Goal: Check status

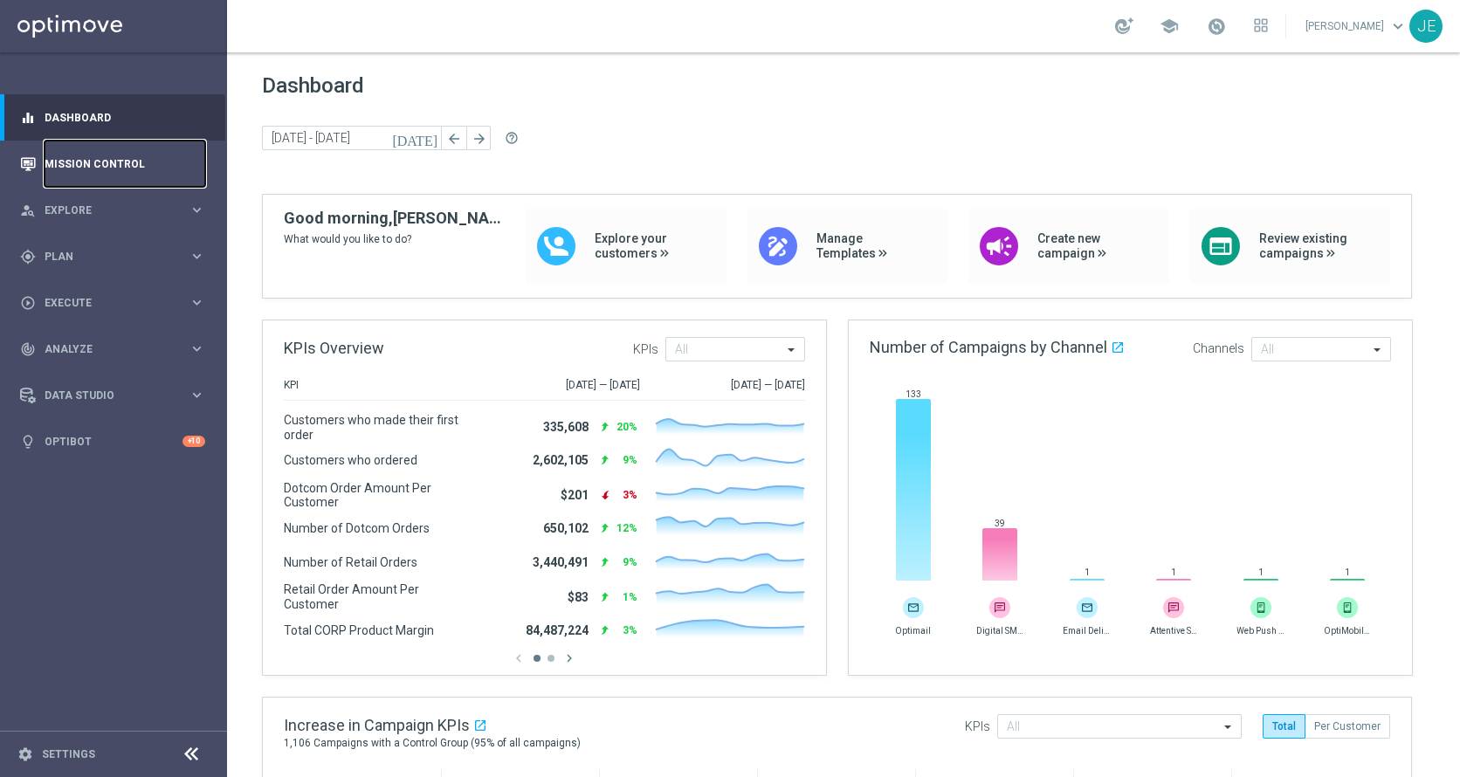
click at [74, 161] on link "Mission Control" at bounding box center [125, 164] width 161 height 46
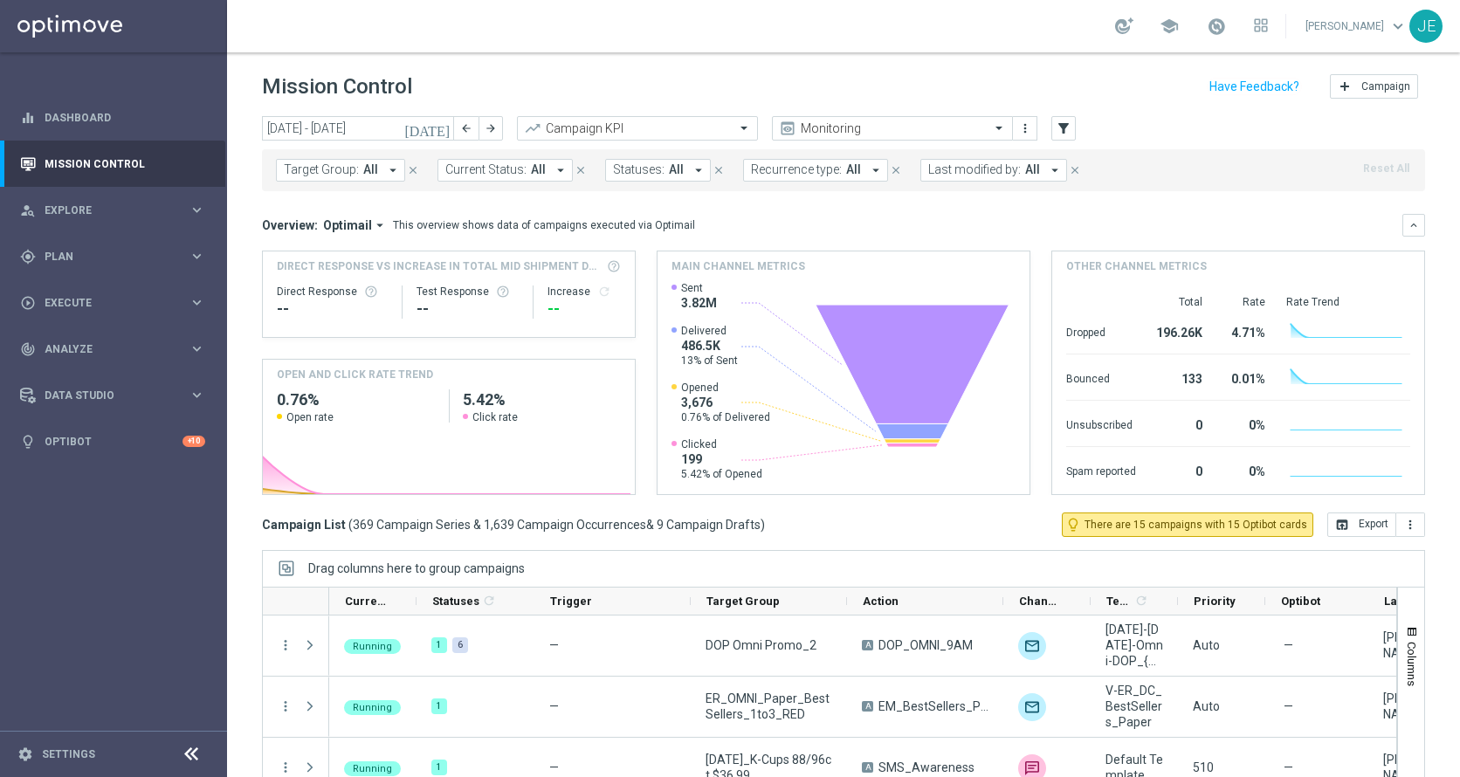
click at [437, 124] on icon "[DATE]" at bounding box center [427, 129] width 47 height 16
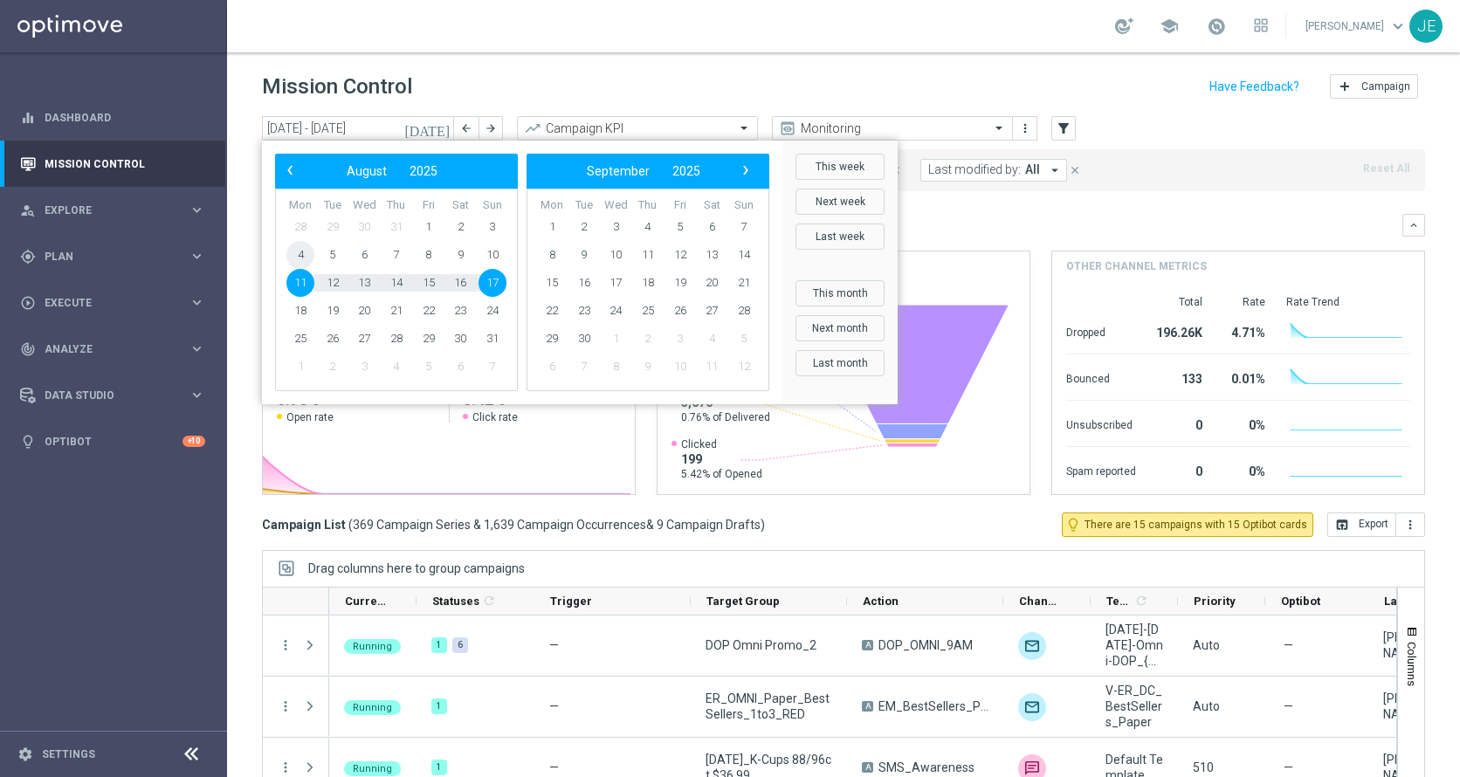
click at [295, 251] on span "4" at bounding box center [300, 255] width 28 height 28
click at [493, 282] on span "17" at bounding box center [493, 283] width 28 height 28
type input "[DATE] - [DATE]"
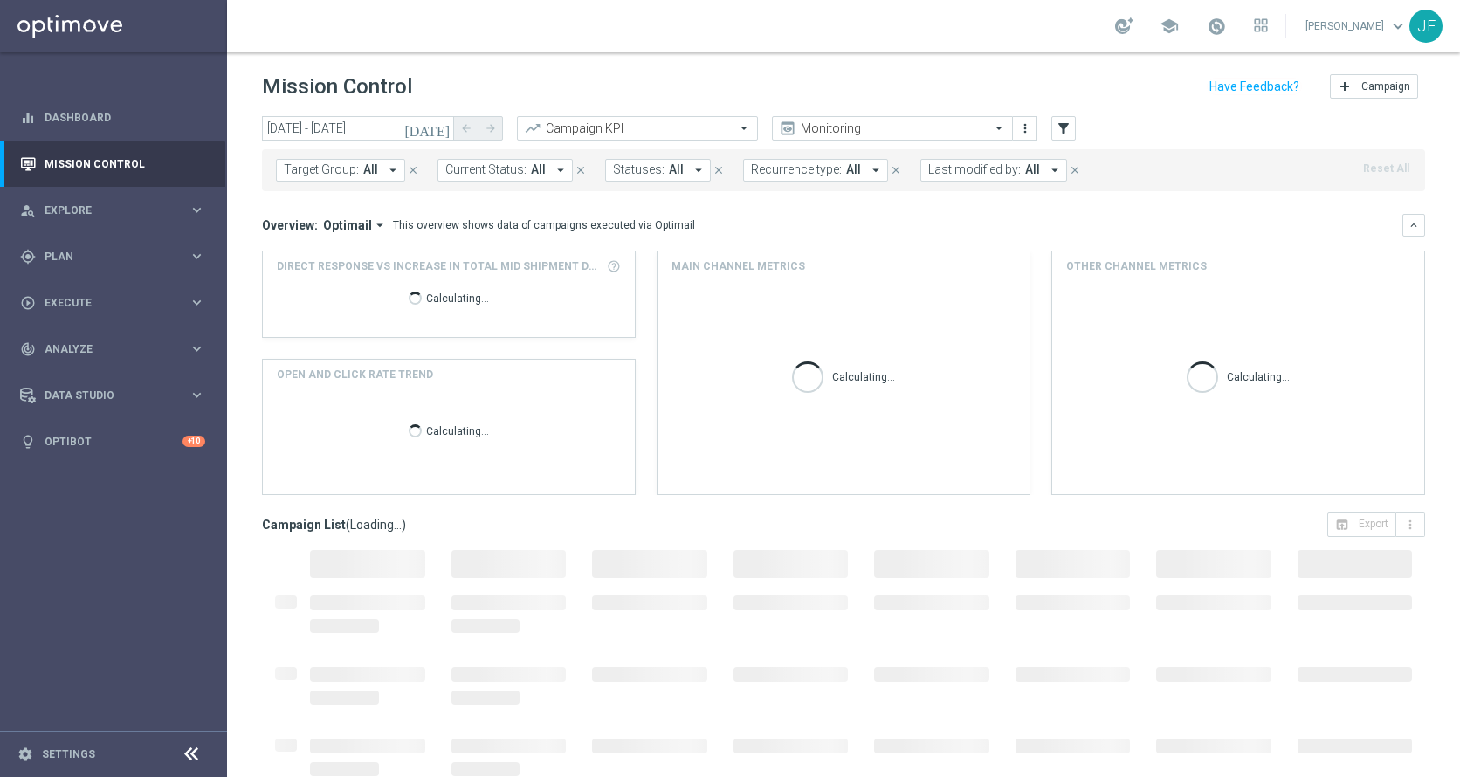
click at [394, 171] on icon "arrow_drop_down" at bounding box center [393, 170] width 16 height 16
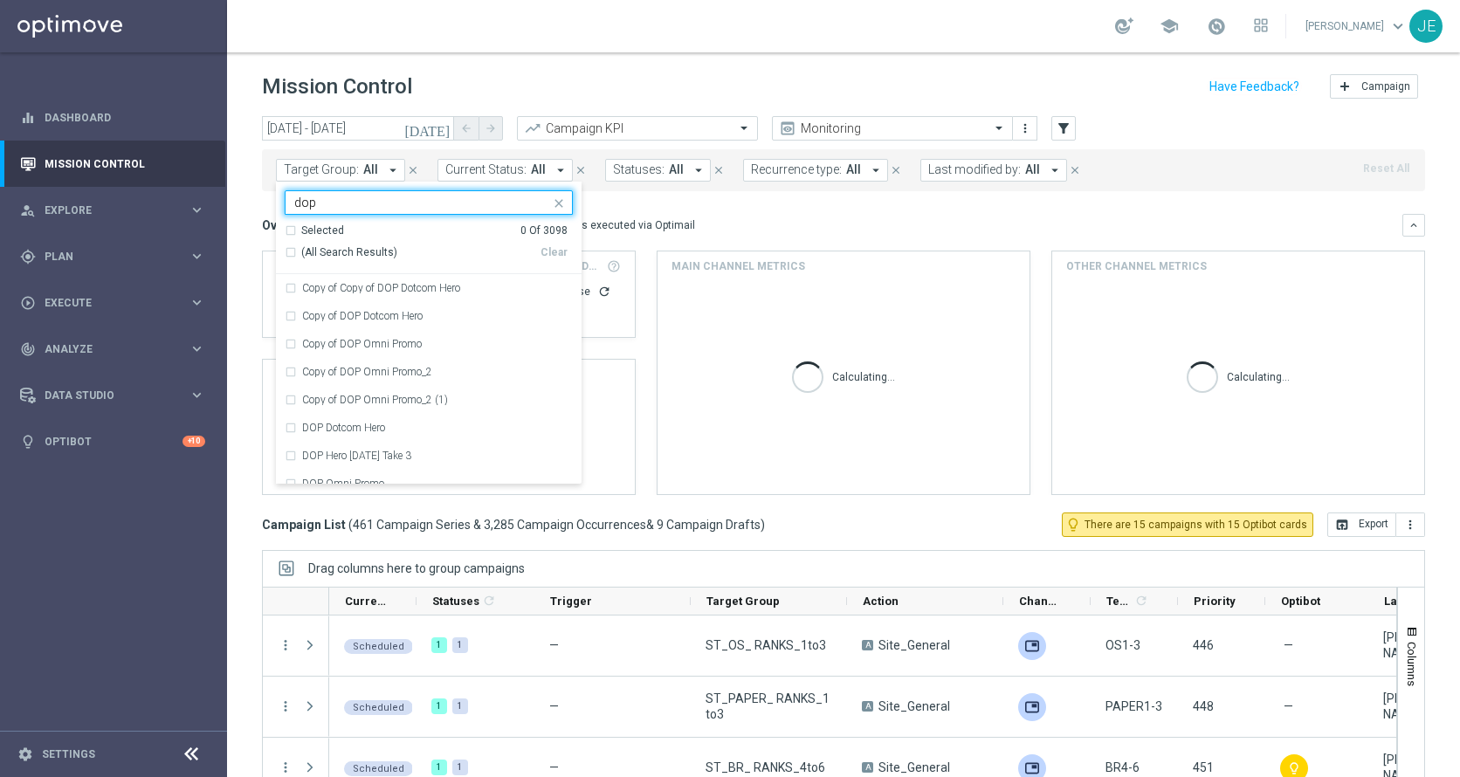
click at [287, 232] on div "Selected 0 Of 3098" at bounding box center [426, 231] width 283 height 15
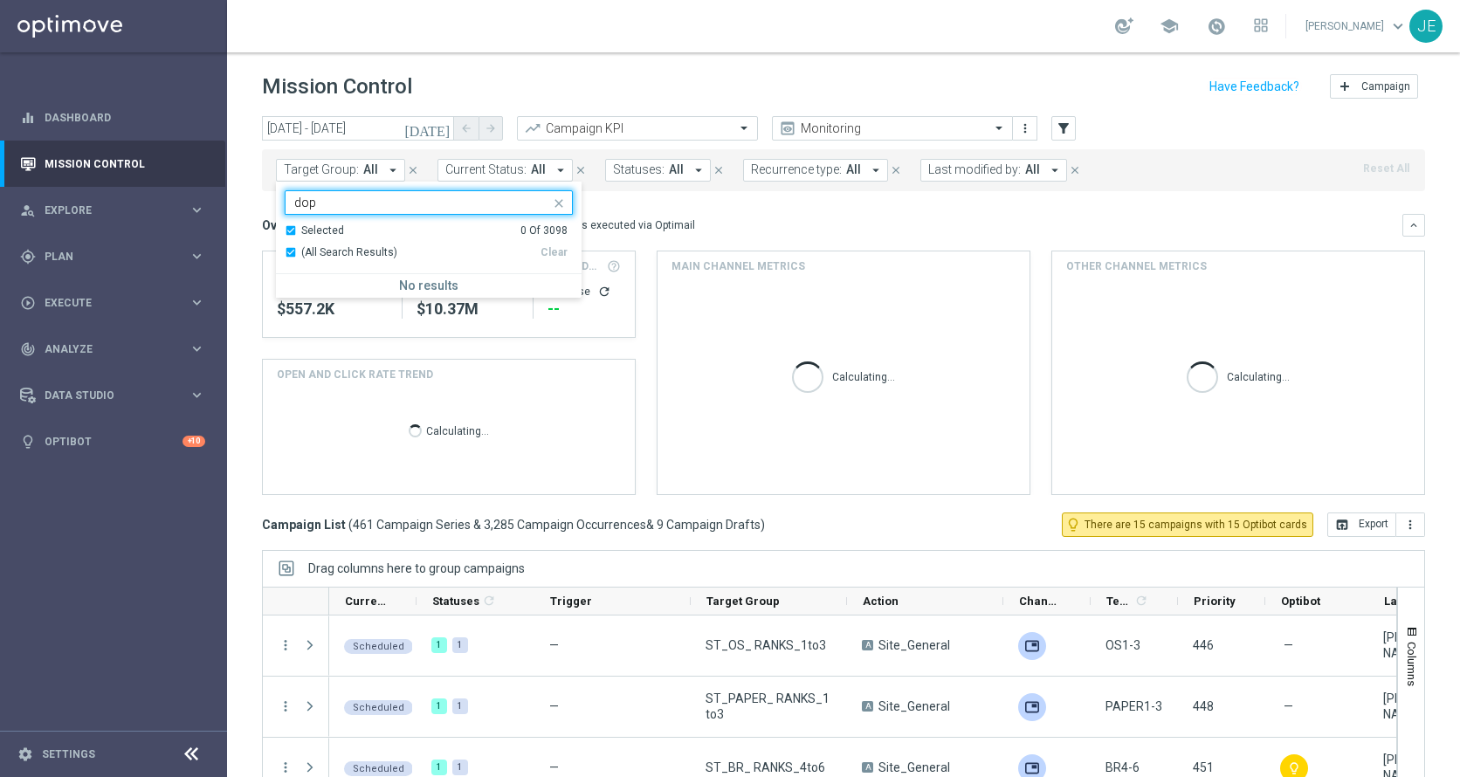
click at [287, 232] on div "Selected 0 Of 3098" at bounding box center [426, 231] width 283 height 15
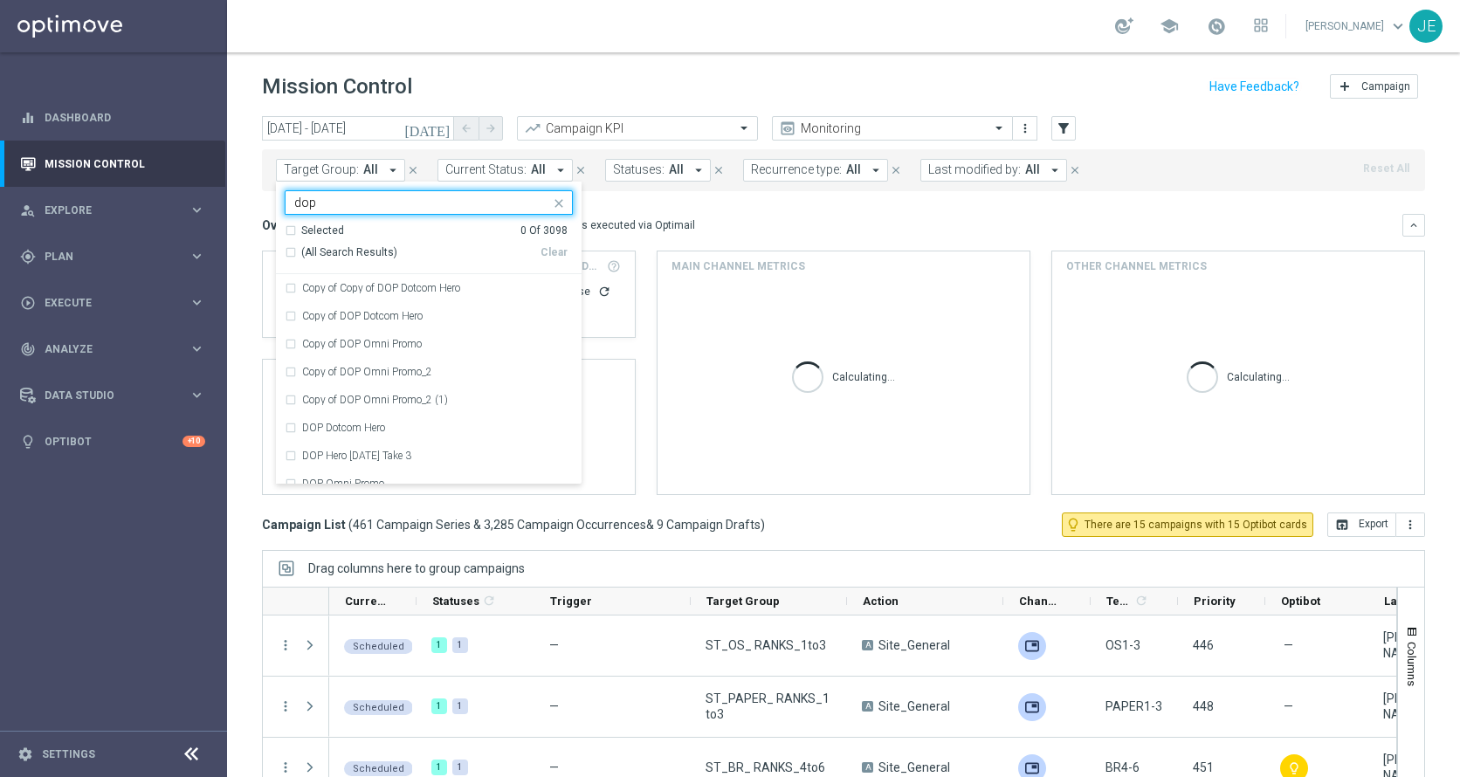
click at [292, 259] on div "(All Search Results)" at bounding box center [413, 252] width 256 height 15
type input "dop"
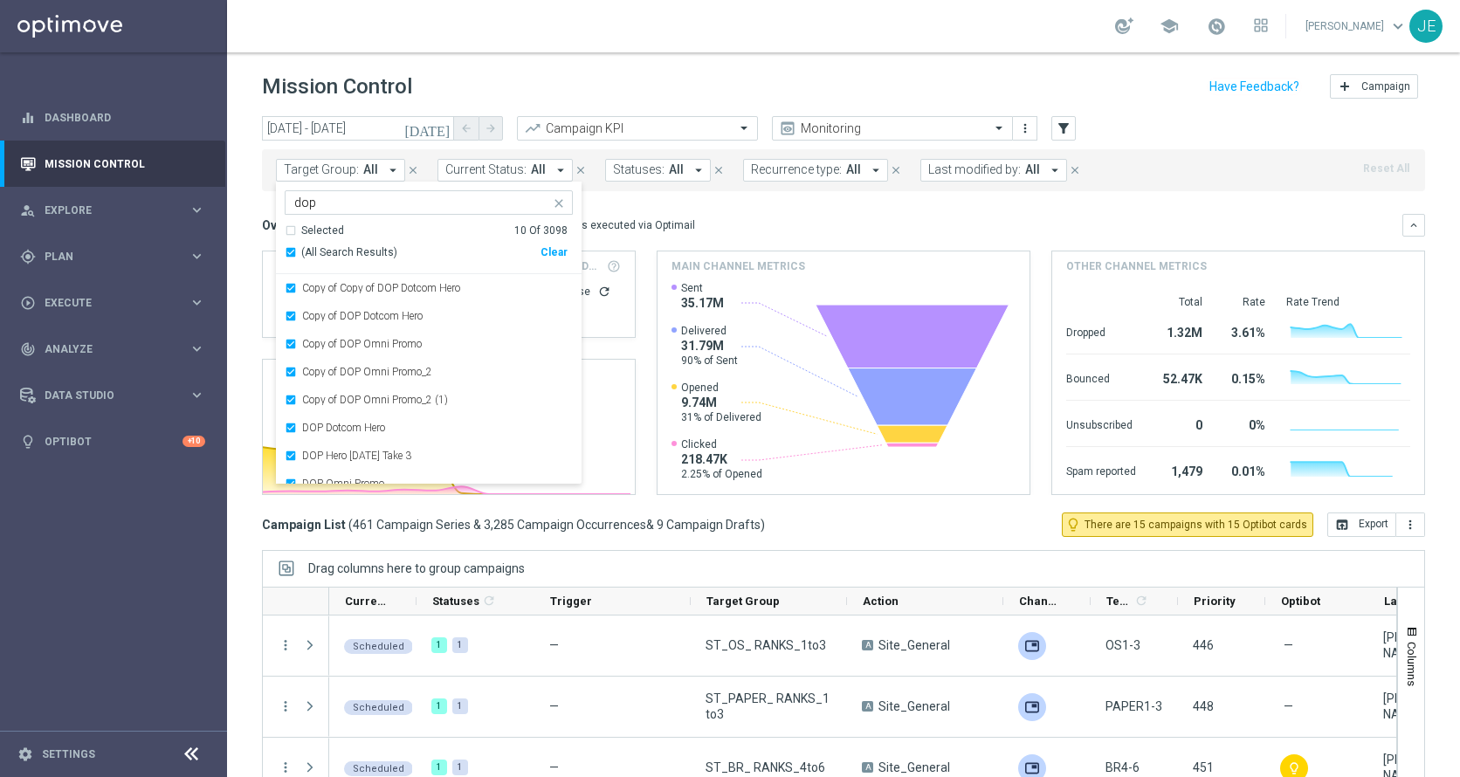
click at [186, 758] on icon at bounding box center [191, 754] width 21 height 21
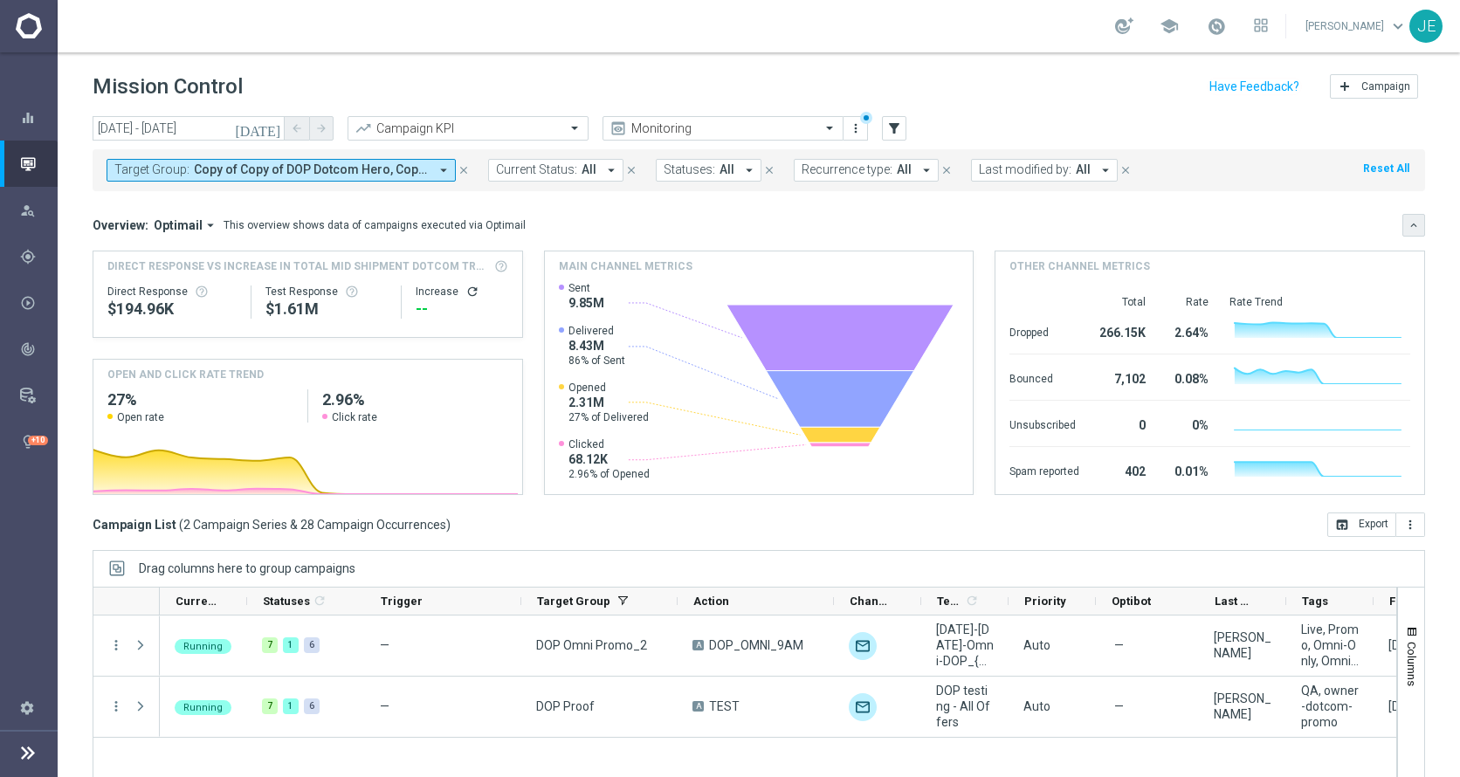
click at [1408, 224] on icon "keyboard_arrow_down" at bounding box center [1414, 225] width 12 height 12
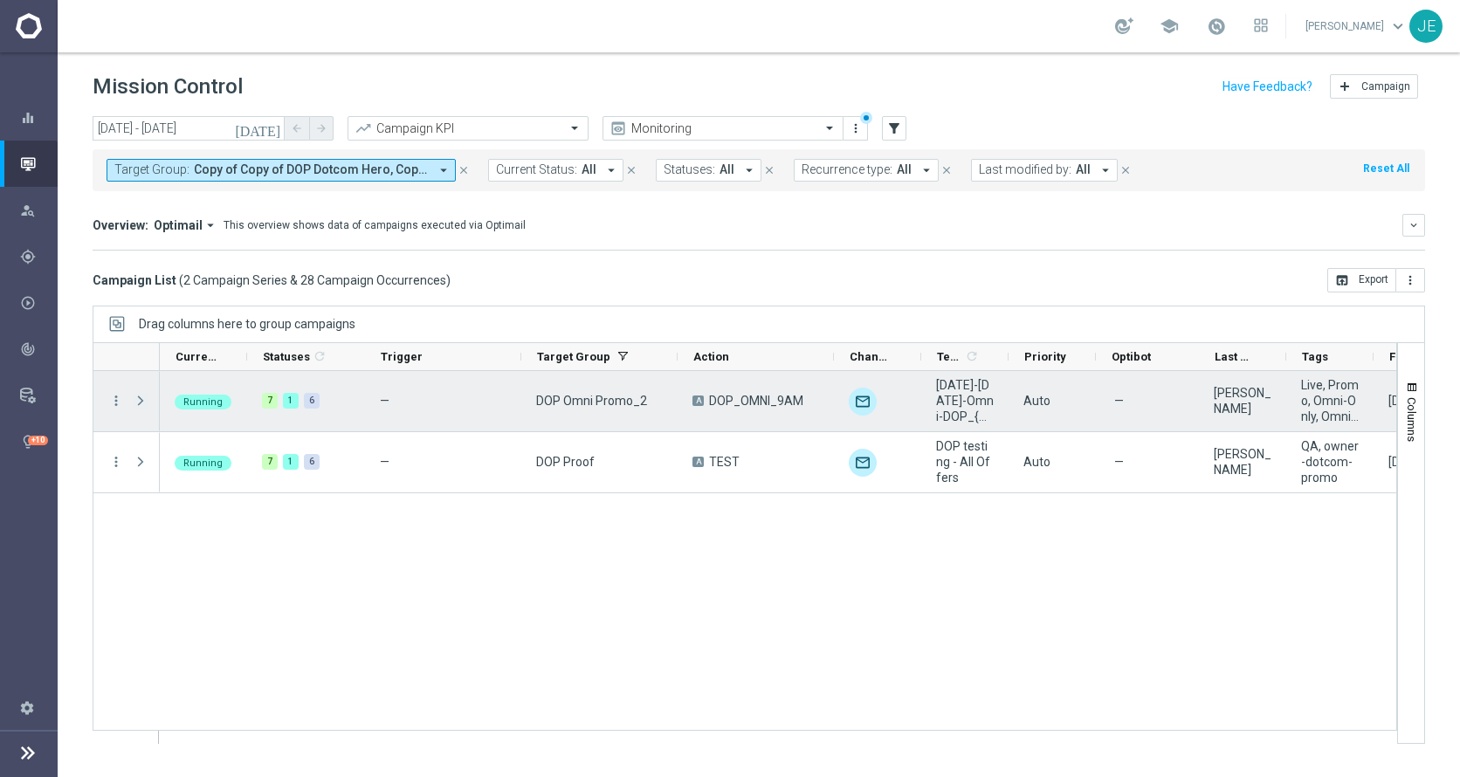
click at [146, 402] on span "Press SPACE to select this row." at bounding box center [141, 401] width 16 height 14
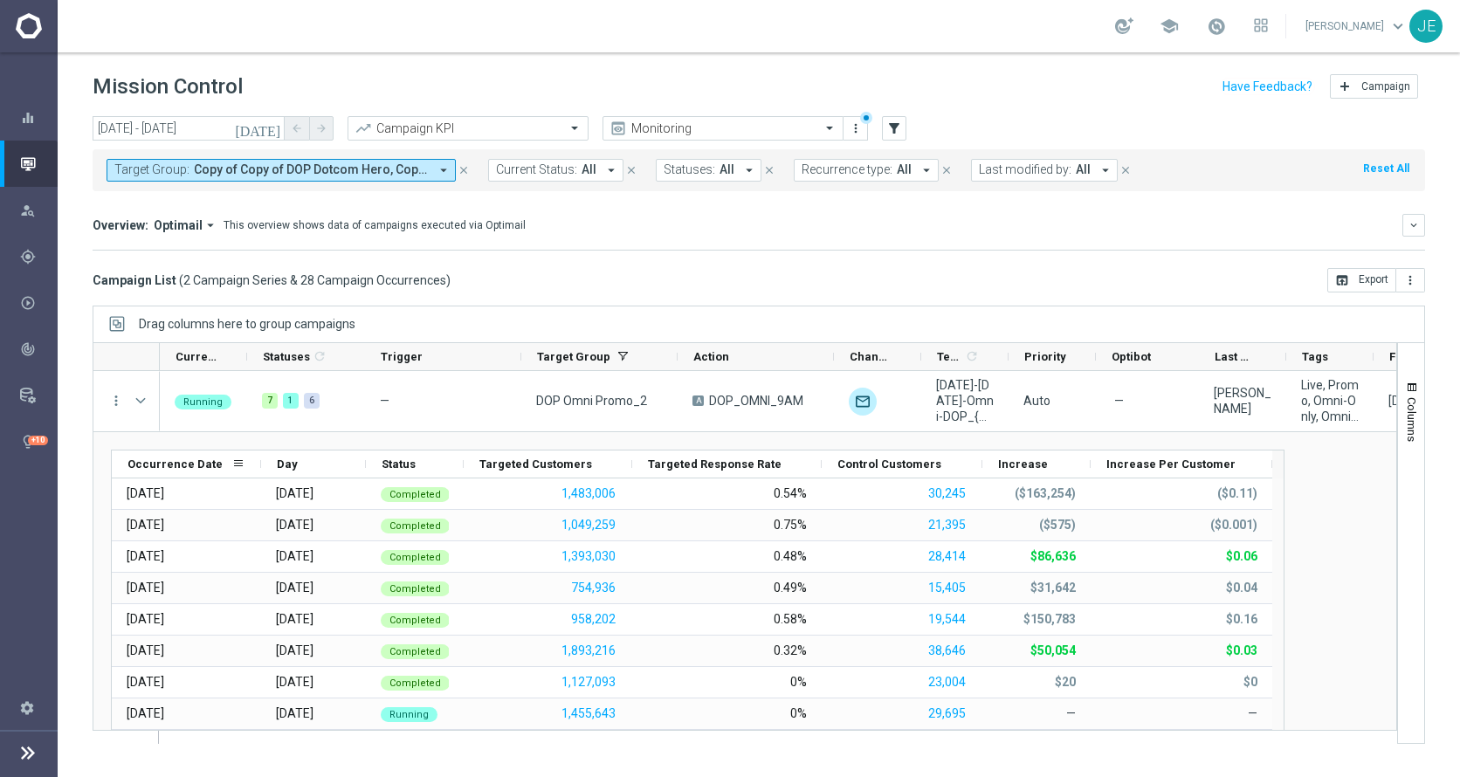
click at [170, 461] on span "Occurrence Date" at bounding box center [175, 464] width 95 height 13
click at [170, 461] on span "Occurrence Date" at bounding box center [170, 464] width 85 height 13
